Goal: Check status: Check status

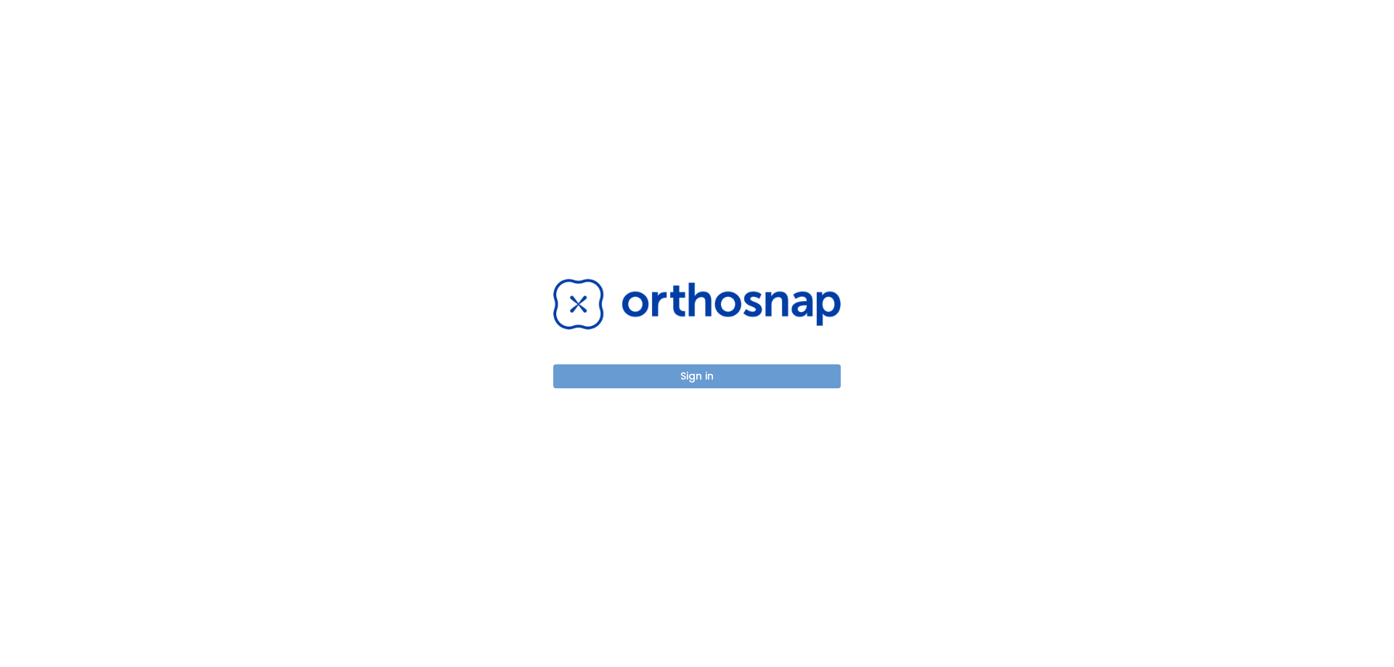
click at [782, 379] on button "Sign in" at bounding box center [696, 376] width 287 height 24
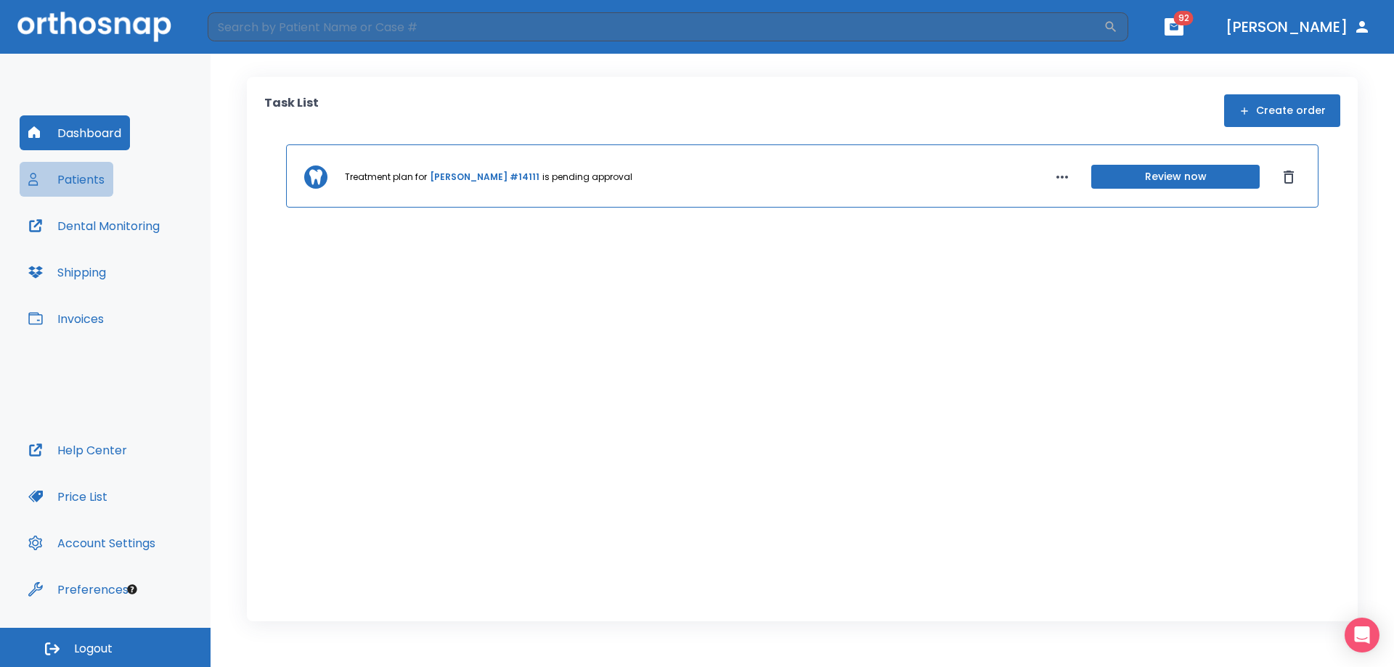
click at [89, 176] on button "Patients" at bounding box center [67, 179] width 94 height 35
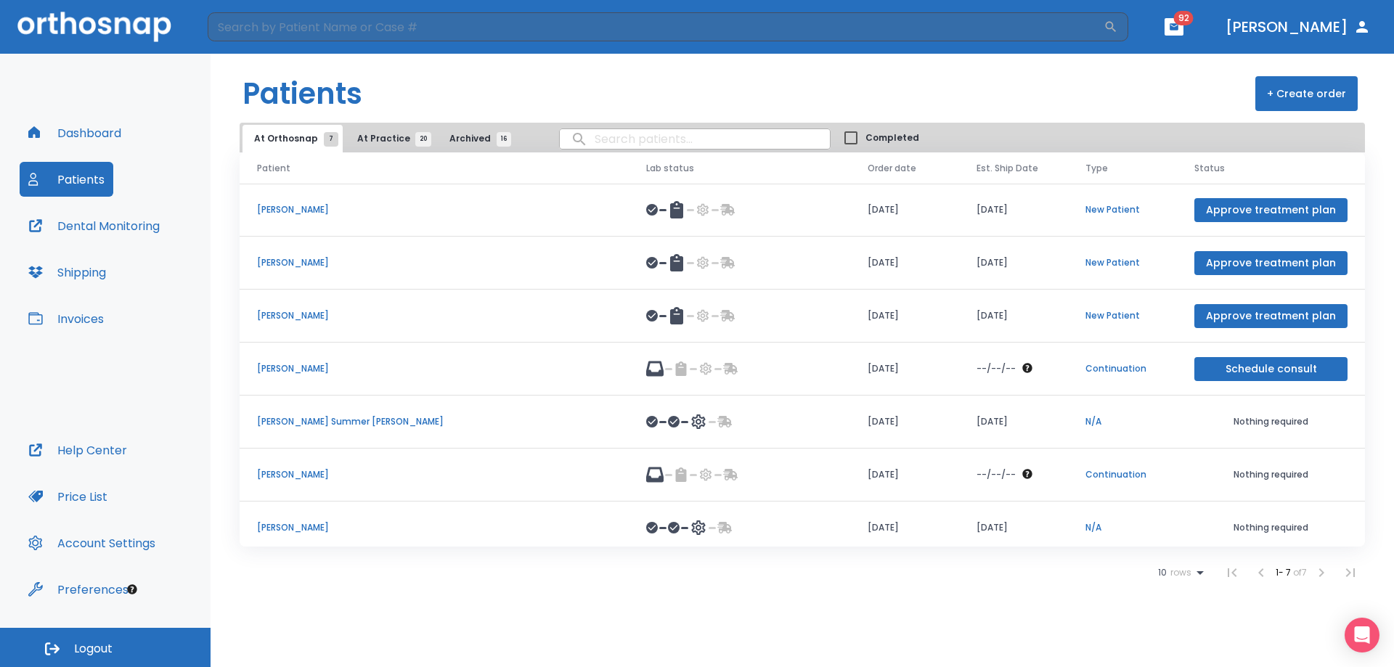
click at [292, 512] on td "Karen Toledano" at bounding box center [434, 528] width 389 height 53
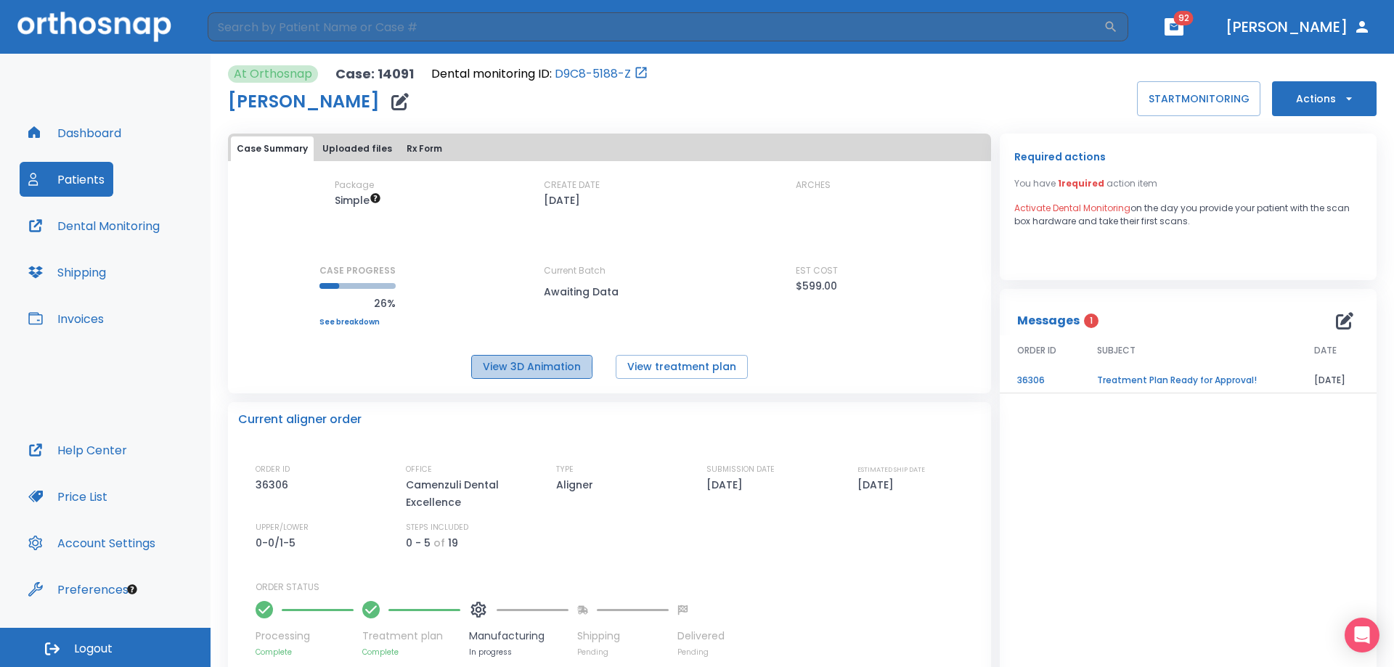
click at [508, 367] on button "View 3D Animation" at bounding box center [531, 367] width 121 height 24
